Goal: Task Accomplishment & Management: Manage account settings

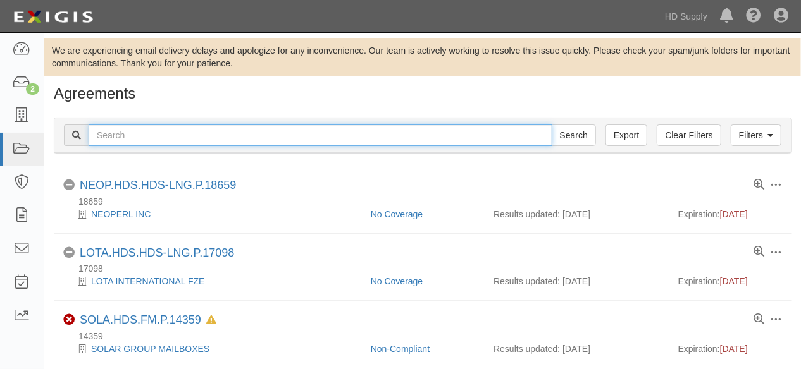
click at [163, 139] on input "text" at bounding box center [321, 136] width 464 height 22
type input "below zero"
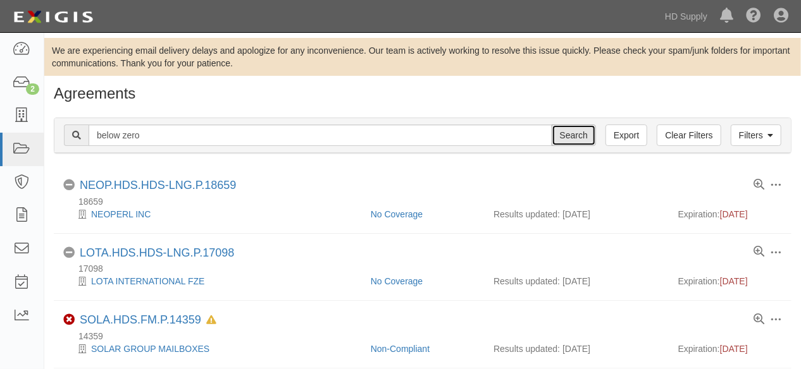
click at [579, 137] on input "Search" at bounding box center [574, 136] width 44 height 22
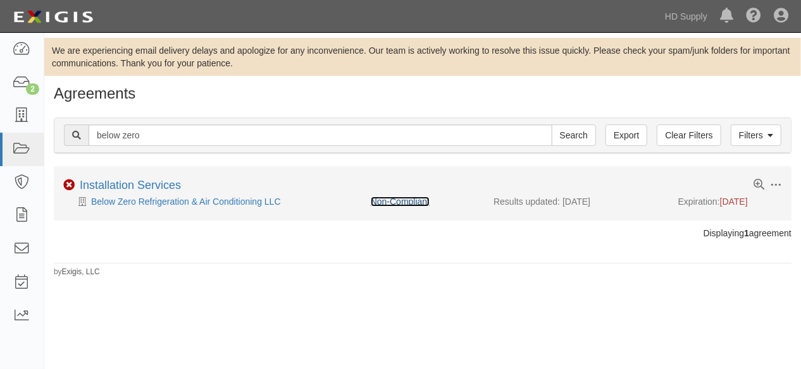
click at [398, 201] on link "Non-Compliant" at bounding box center [400, 202] width 59 height 10
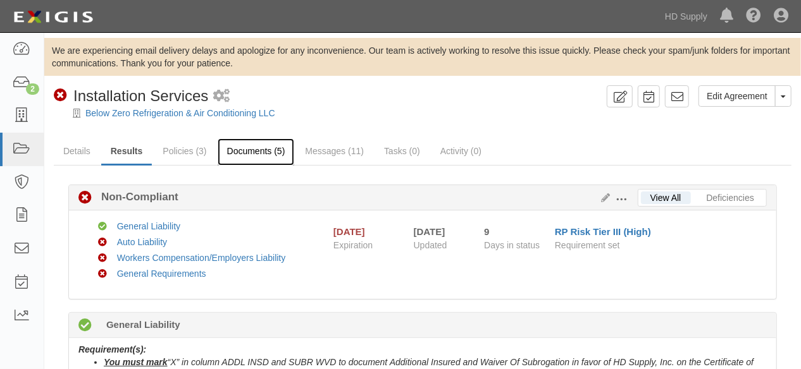
click at [254, 152] on link "Documents (5)" at bounding box center [256, 152] width 77 height 27
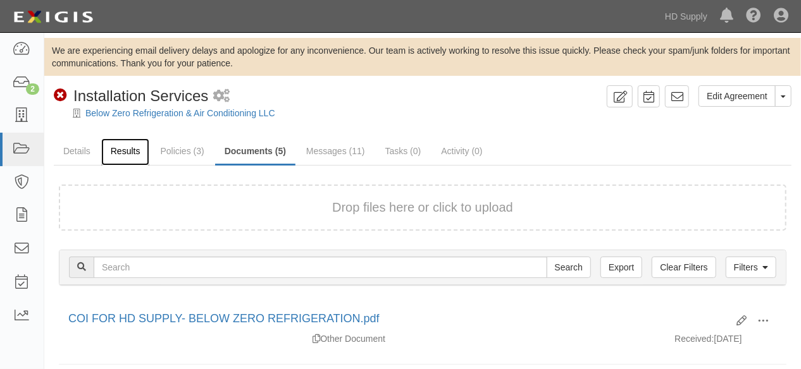
click at [132, 154] on link "Results" at bounding box center [125, 152] width 49 height 27
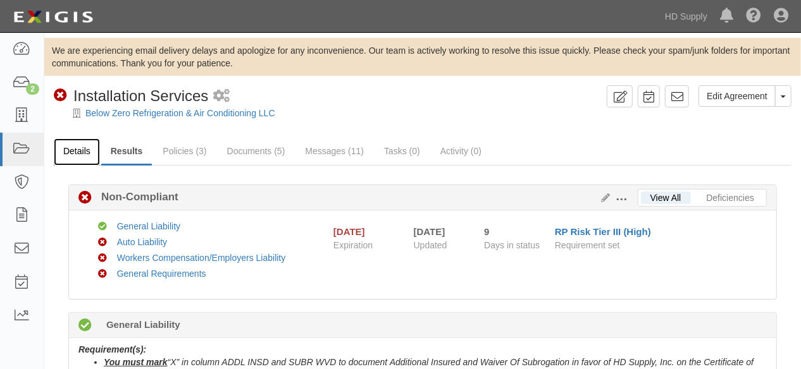
click at [83, 150] on link "Details" at bounding box center [77, 152] width 46 height 27
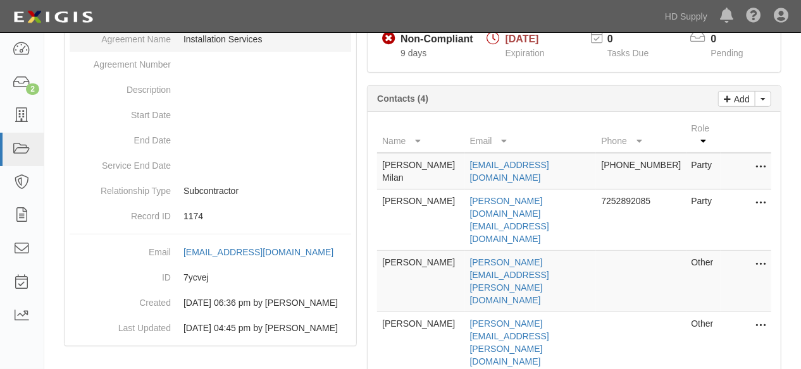
scroll to position [221, 0]
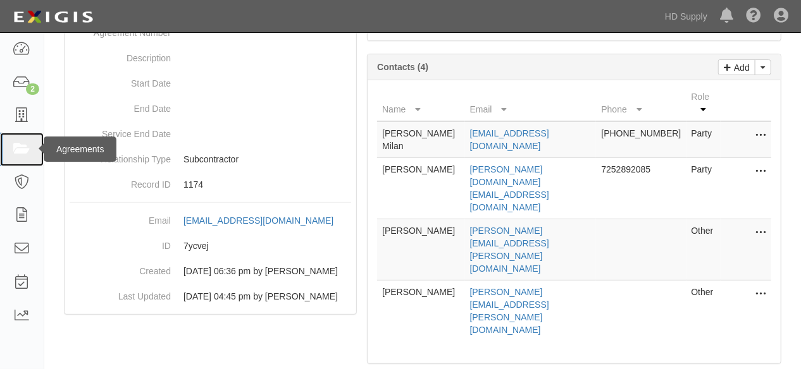
click at [6, 148] on link at bounding box center [22, 150] width 44 height 34
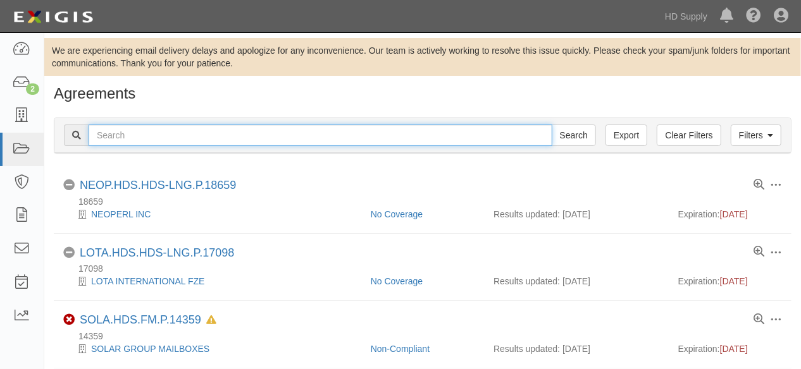
click at [151, 130] on input "text" at bounding box center [321, 136] width 464 height 22
type input "[PERSON_NAME]"
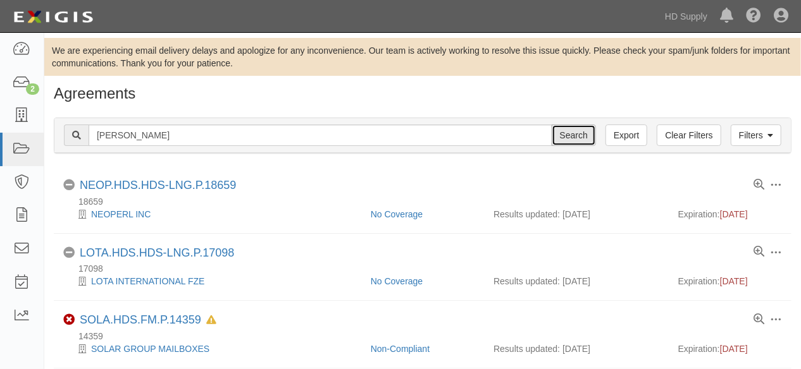
click at [581, 135] on input "Search" at bounding box center [574, 136] width 44 height 22
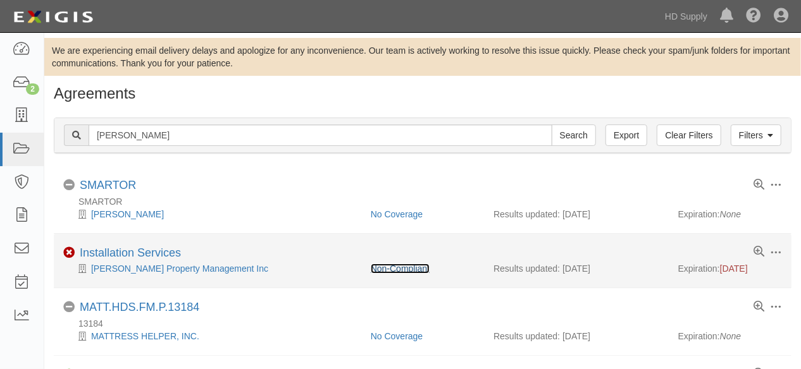
click at [385, 270] on link "Non-Compliant" at bounding box center [400, 269] width 59 height 10
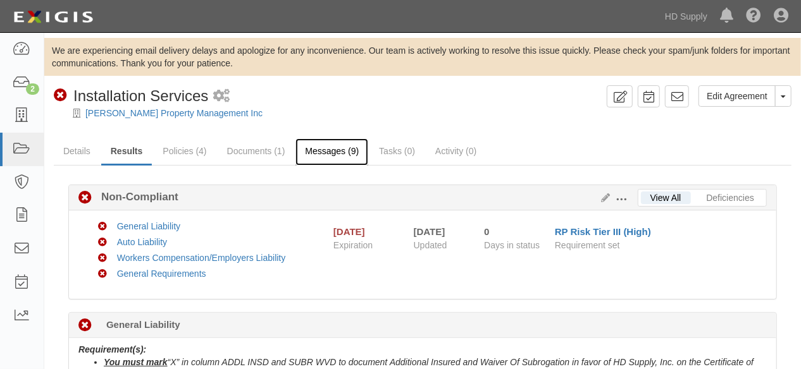
click at [329, 154] on link "Messages (9)" at bounding box center [331, 152] width 73 height 27
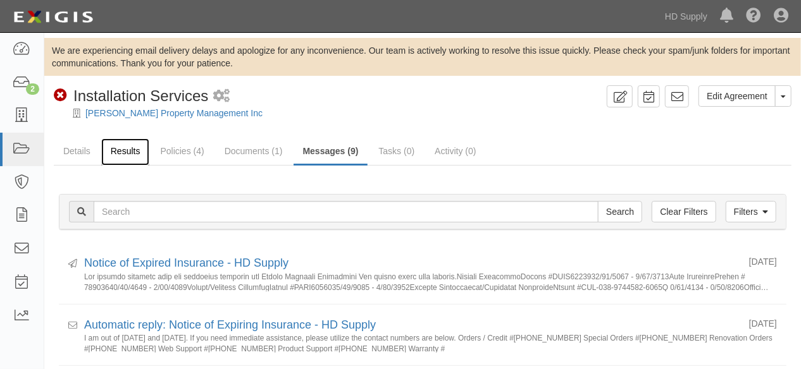
click at [131, 155] on link "Results" at bounding box center [125, 152] width 49 height 27
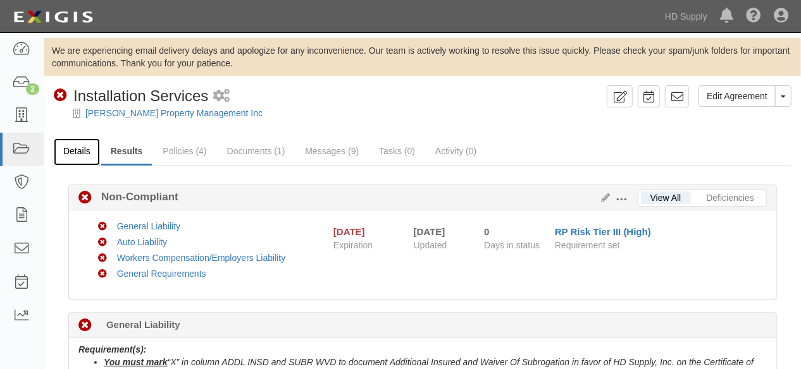
click at [75, 153] on link "Details" at bounding box center [77, 152] width 46 height 27
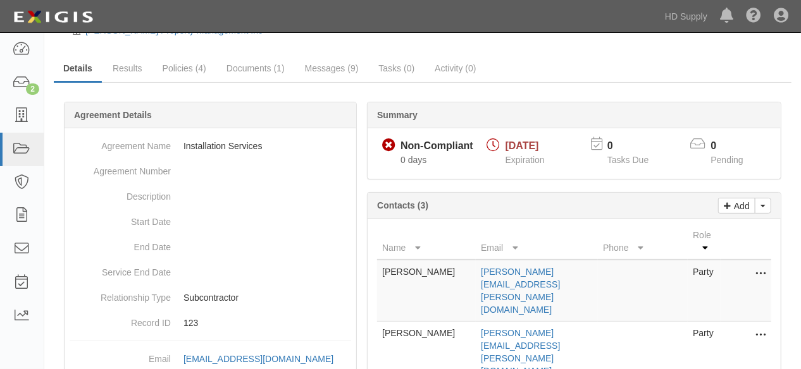
scroll to position [140, 0]
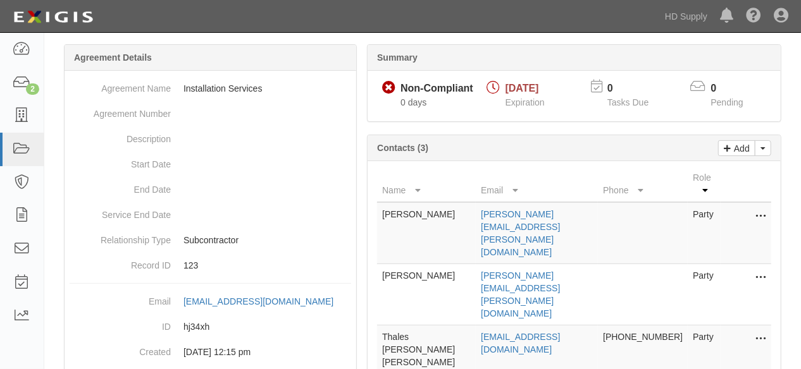
click at [764, 270] on icon at bounding box center [760, 278] width 10 height 16
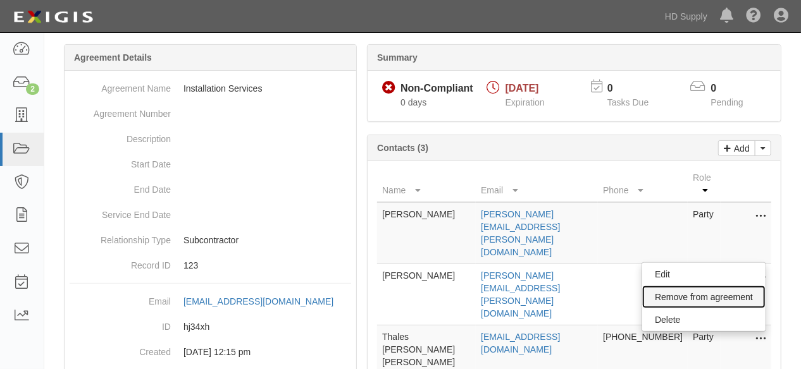
click at [670, 286] on link "Remove from agreement" at bounding box center [703, 297] width 123 height 23
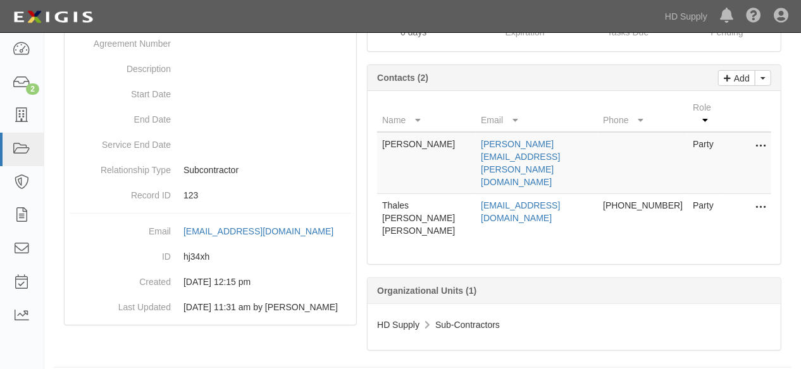
scroll to position [140, 0]
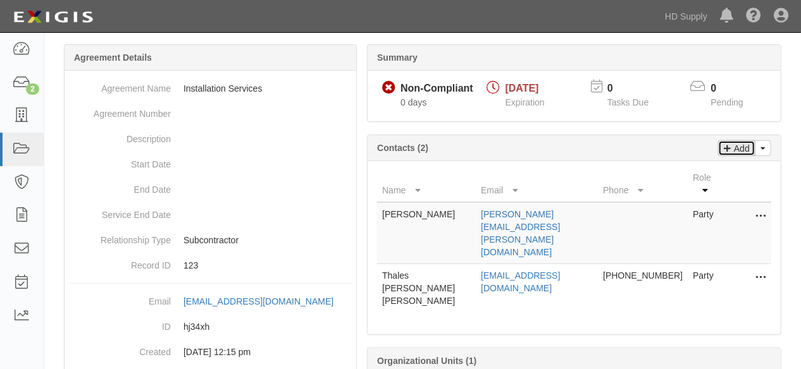
click at [731, 151] on link "Add" at bounding box center [736, 148] width 37 height 16
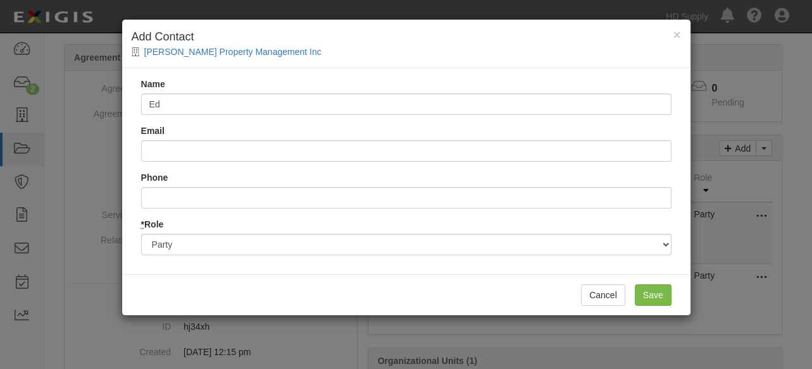
type input "[PERSON_NAME]"
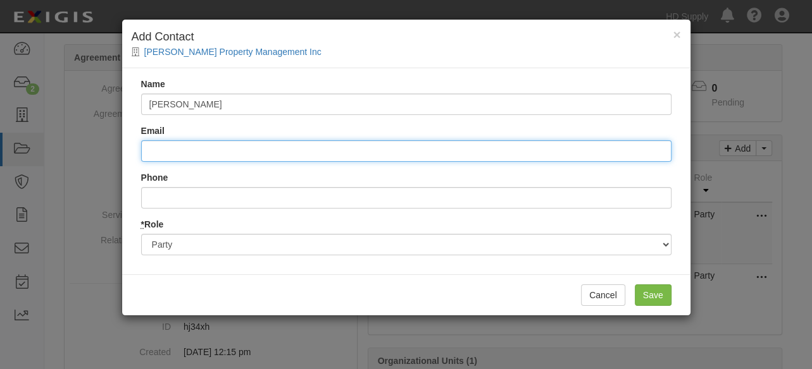
click at [199, 151] on input "Email" at bounding box center [406, 151] width 530 height 22
type input "[PERSON_NAME][EMAIL_ADDRESS][DOMAIN_NAME]"
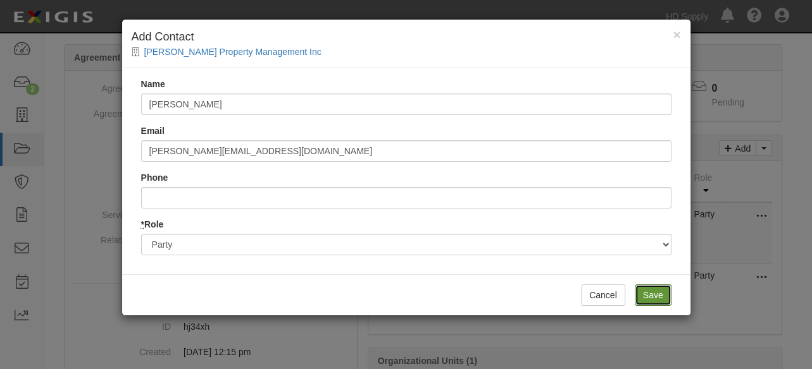
click at [648, 292] on input "Save" at bounding box center [652, 296] width 37 height 22
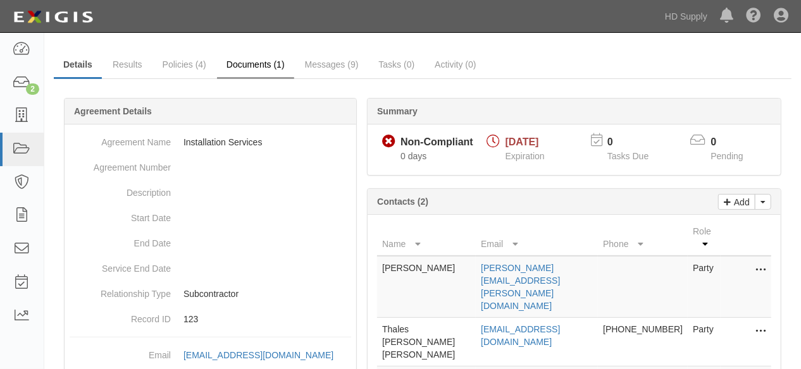
scroll to position [0, 0]
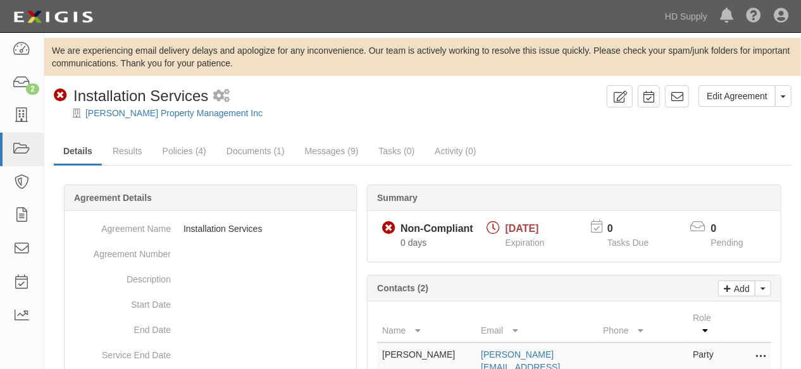
click at [166, 119] on div "[PERSON_NAME] Property Management Inc" at bounding box center [432, 113] width 738 height 13
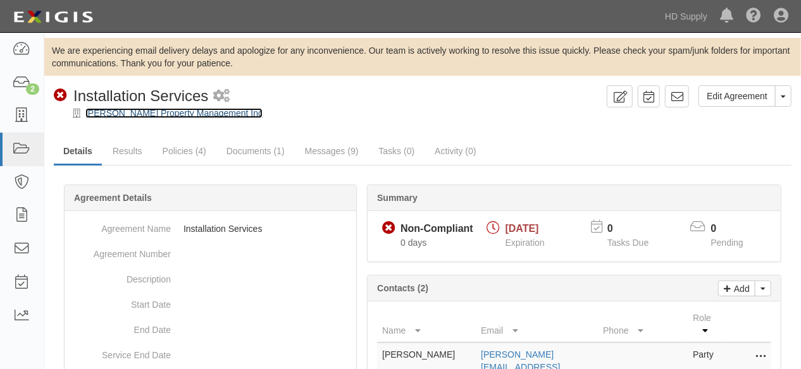
click at [166, 117] on link "[PERSON_NAME] Property Management Inc" at bounding box center [173, 113] width 177 height 10
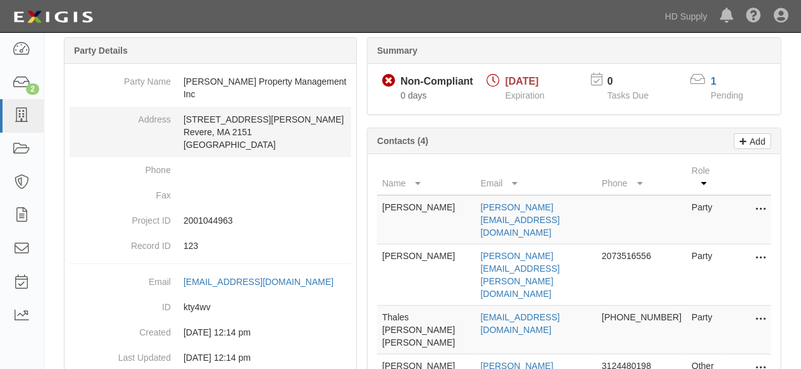
scroll to position [140, 0]
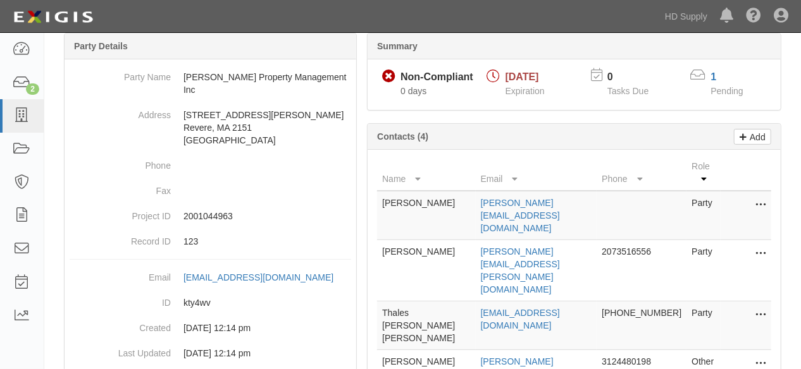
click at [766, 245] on button at bounding box center [758, 254] width 16 height 18
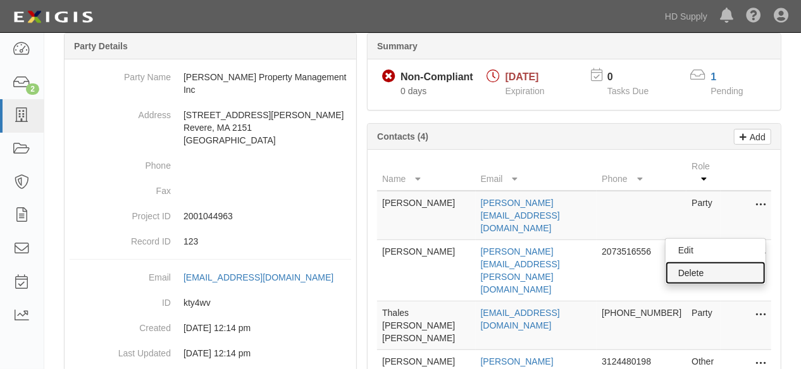
click at [695, 262] on link "Delete" at bounding box center [715, 273] width 100 height 23
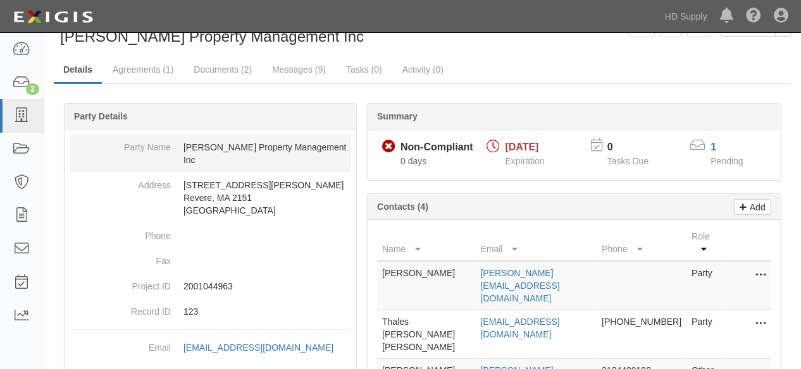
scroll to position [0, 0]
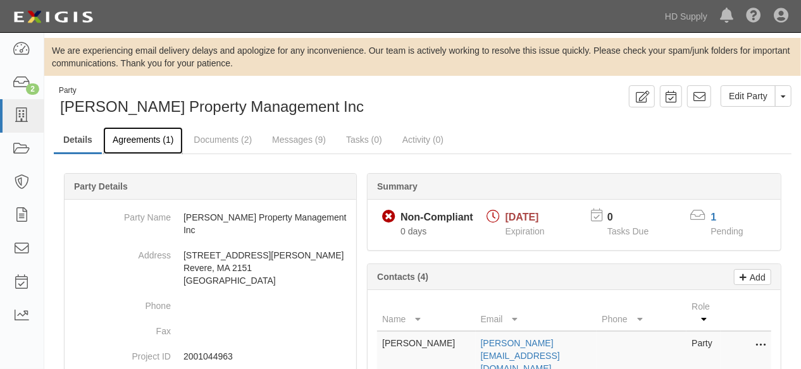
click at [153, 139] on link "Agreements (1)" at bounding box center [143, 140] width 80 height 27
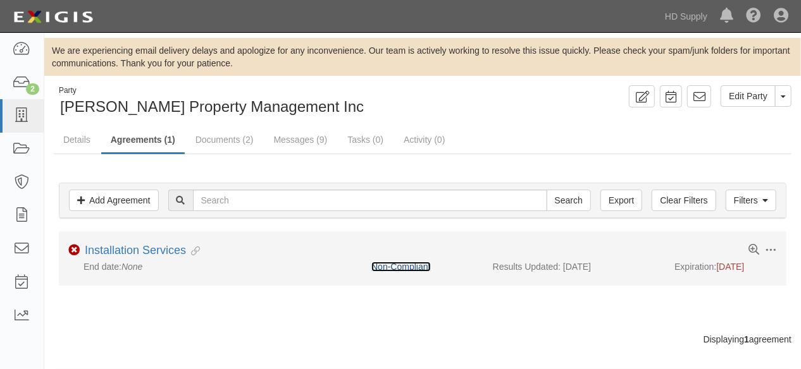
click at [407, 267] on link "Non-Compliant" at bounding box center [400, 267] width 59 height 10
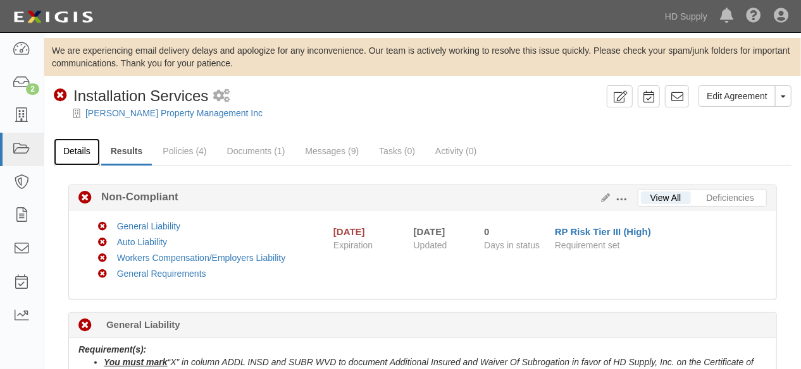
click at [79, 152] on link "Details" at bounding box center [77, 152] width 46 height 27
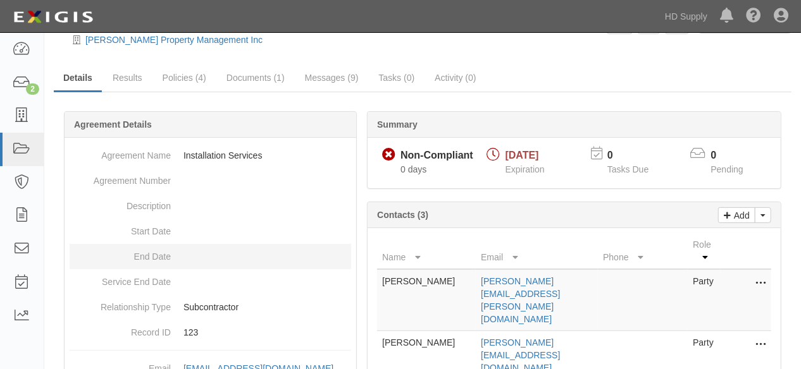
scroll to position [211, 0]
